Goal: Transaction & Acquisition: Subscribe to service/newsletter

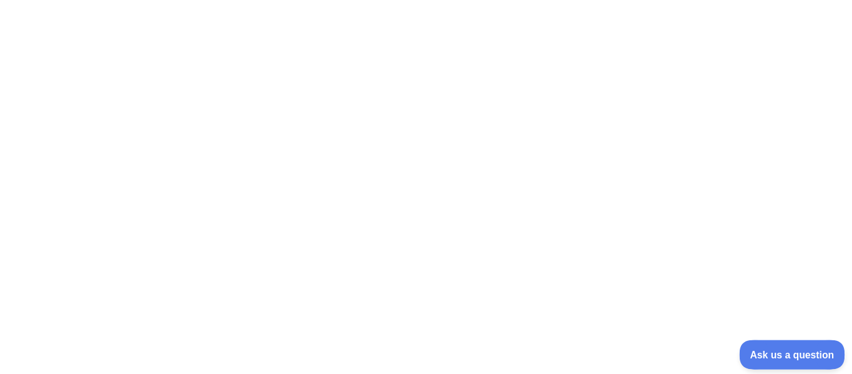
click at [770, 349] on span "Ask us a question" at bounding box center [787, 352] width 94 height 9
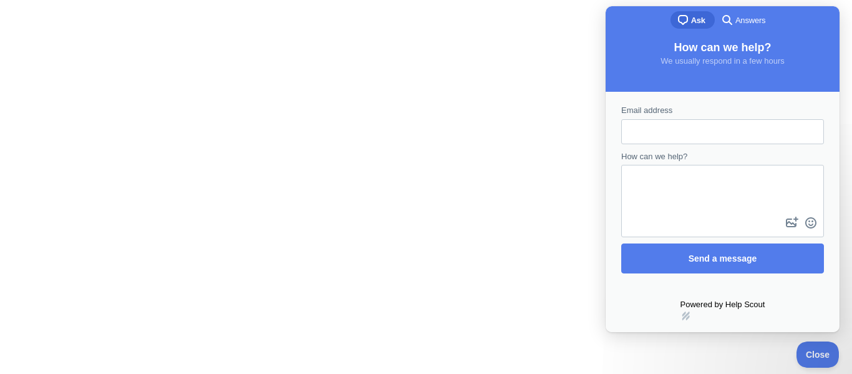
click at [723, 311] on link "hs-logo" at bounding box center [723, 316] width 85 height 10
click at [548, 126] on div at bounding box center [426, 187] width 852 height 374
click at [811, 347] on button "Close" at bounding box center [815, 352] width 42 height 26
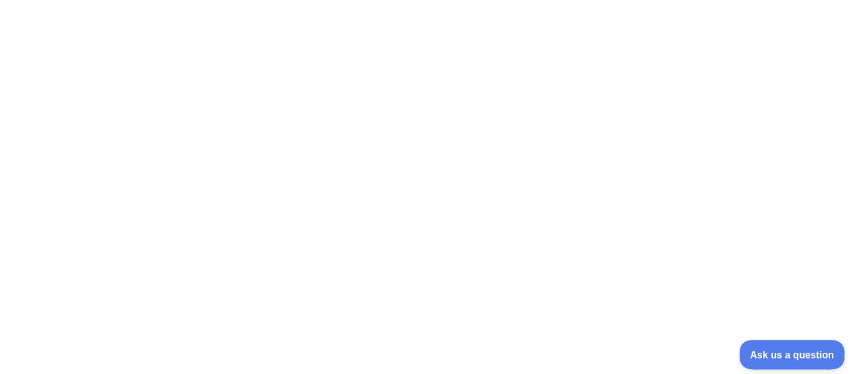
click at [768, 344] on button "Ask us a question" at bounding box center [787, 352] width 94 height 26
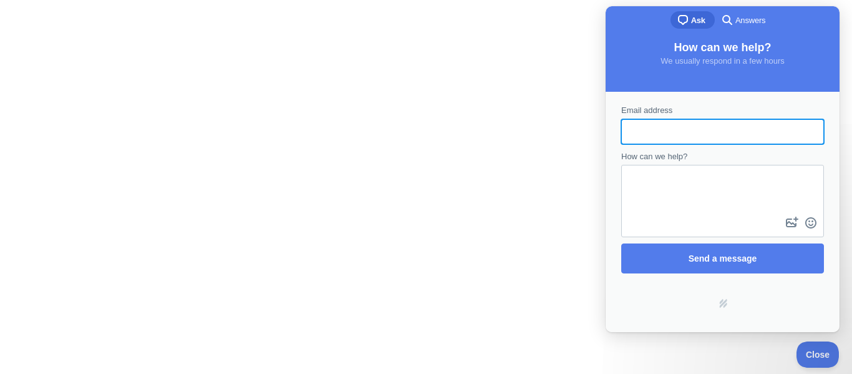
click at [687, 133] on input "Email address" at bounding box center [723, 131] width 183 height 22
type input "**********"
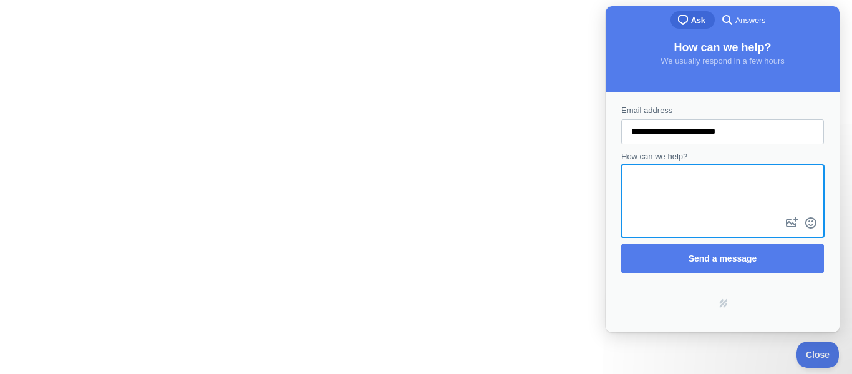
click at [714, 182] on textarea "How can we help?" at bounding box center [723, 190] width 200 height 48
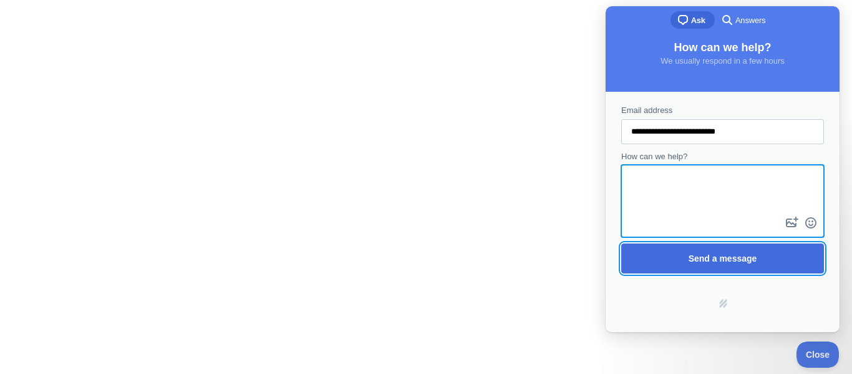
click at [717, 251] on span "Send a message" at bounding box center [722, 258] width 175 height 29
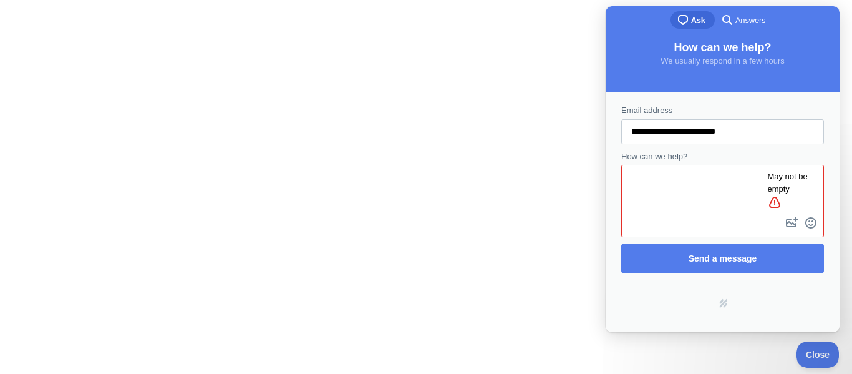
click at [731, 299] on div "Powered by Help Scout hs-logo" at bounding box center [723, 303] width 227 height 10
click at [725, 311] on link "hs-logo" at bounding box center [723, 316] width 85 height 10
click at [427, 61] on div at bounding box center [426, 187] width 852 height 374
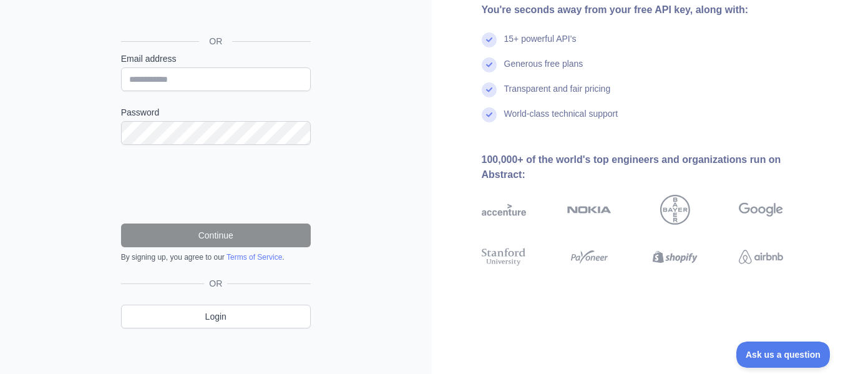
scroll to position [13, 0]
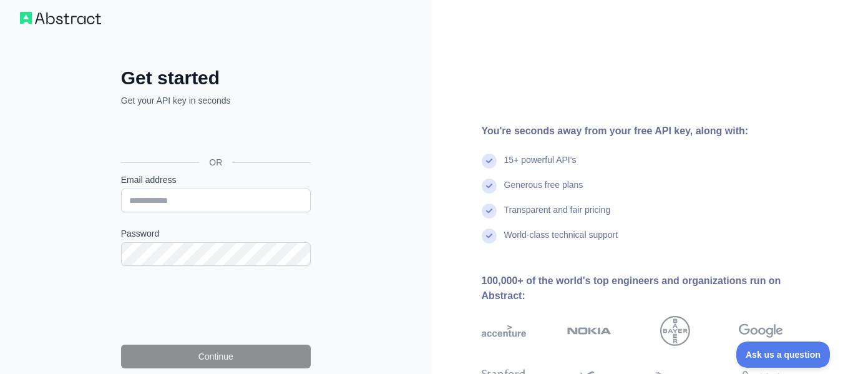
click at [242, 84] on h2 "Get started" at bounding box center [216, 78] width 190 height 22
click at [203, 201] on input "Email address" at bounding box center [216, 200] width 190 height 24
type input "**********"
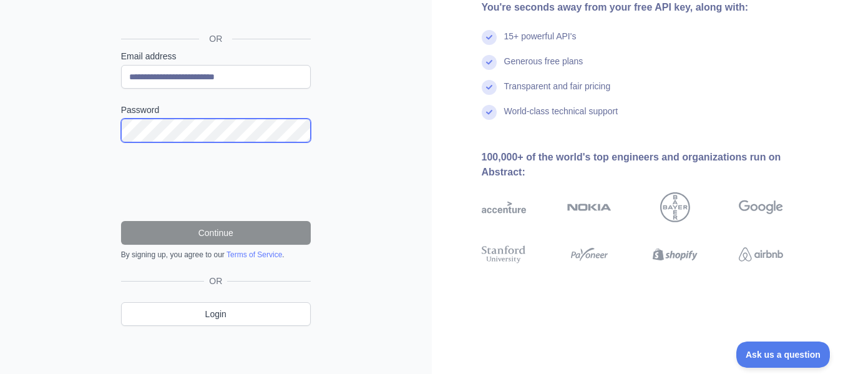
scroll to position [138, 0]
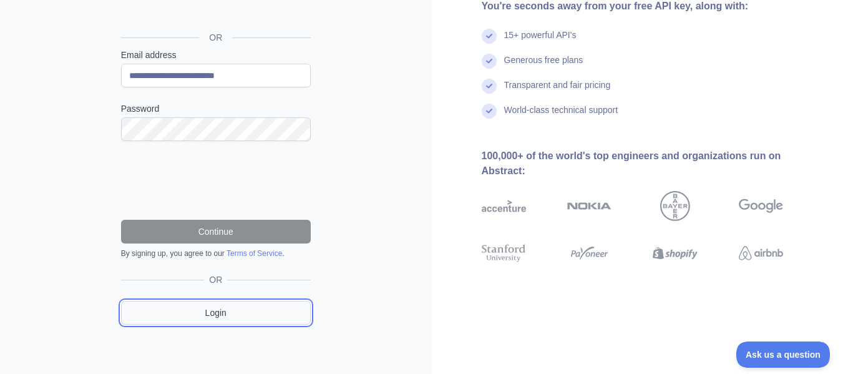
click at [218, 313] on link "Login" at bounding box center [216, 313] width 190 height 24
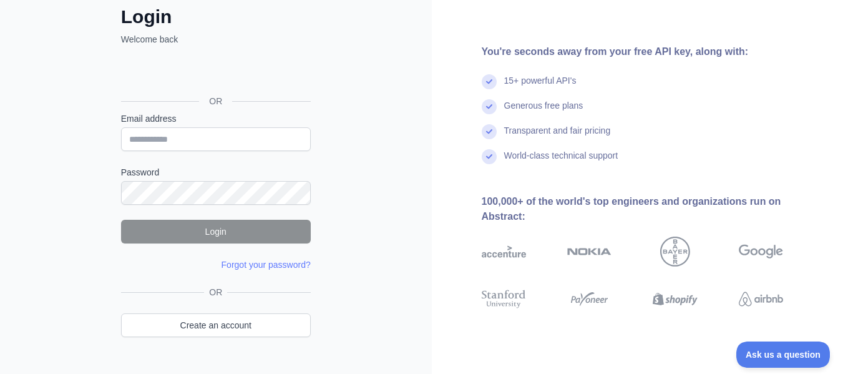
scroll to position [102, 0]
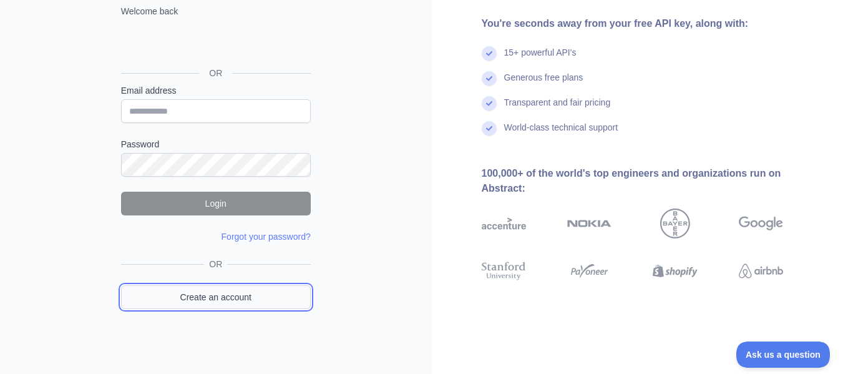
click at [229, 297] on link "Create an account" at bounding box center [216, 297] width 190 height 24
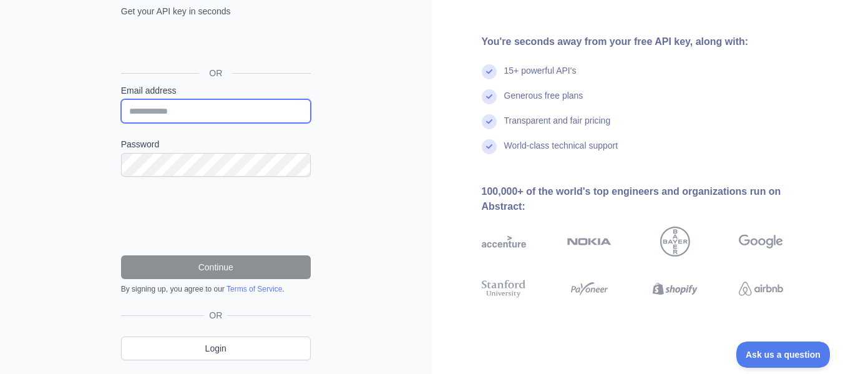
click at [185, 115] on input "Email address" at bounding box center [216, 111] width 190 height 24
type input "**********"
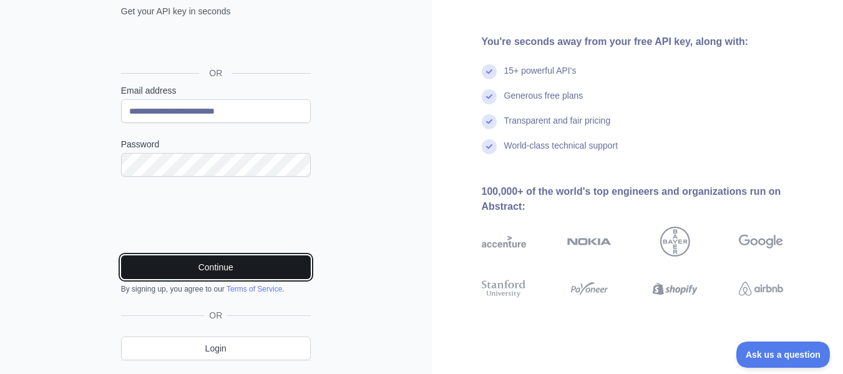
click at [216, 264] on button "Continue" at bounding box center [216, 267] width 190 height 24
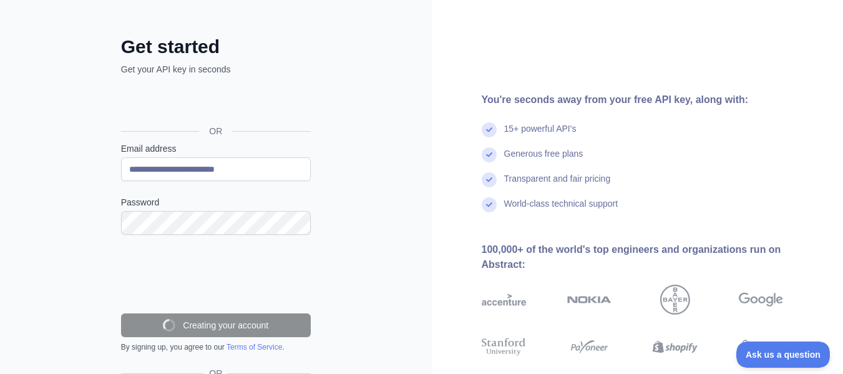
scroll to position [13, 0]
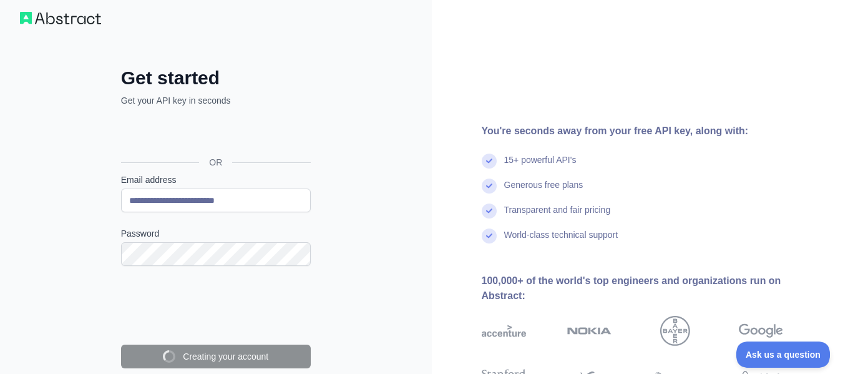
click at [198, 149] on div "OR" at bounding box center [216, 143] width 190 height 62
click at [187, 212] on form "**********" at bounding box center [216, 278] width 190 height 210
